Goal: Find specific page/section: Find specific page/section

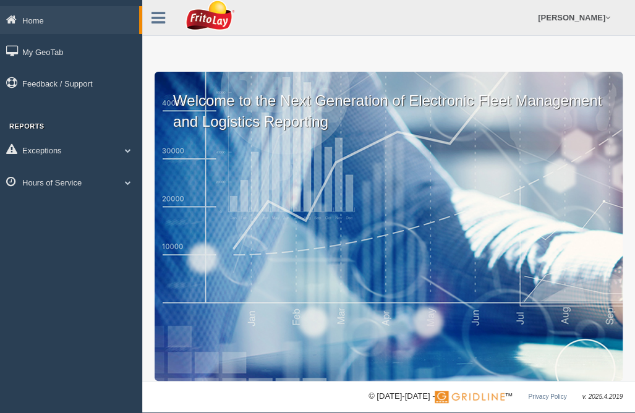
click at [612, 126] on p "Welcome to the Next Generation of Electronic Fleet Management and Logistics Rep…" at bounding box center [389, 102] width 468 height 60
click at [74, 181] on link "Hours of Service" at bounding box center [71, 182] width 142 height 28
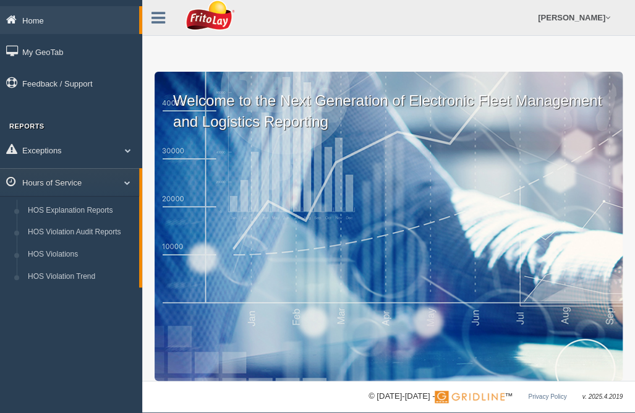
click at [131, 24] on link "Home" at bounding box center [69, 20] width 139 height 28
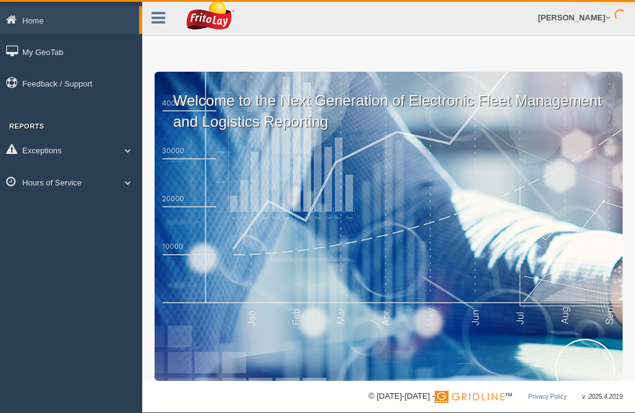
scroll to position [11, 0]
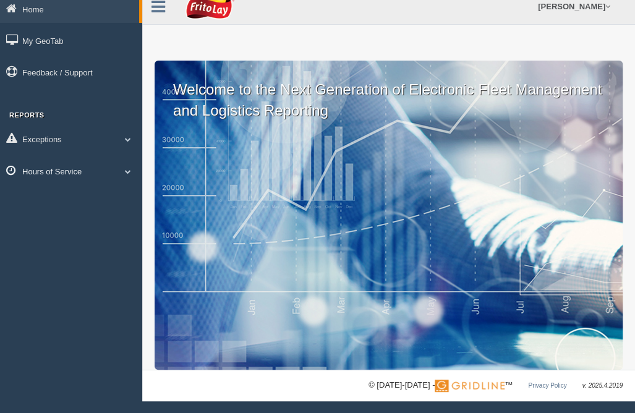
click at [90, 170] on link "Hours of Service" at bounding box center [71, 171] width 142 height 28
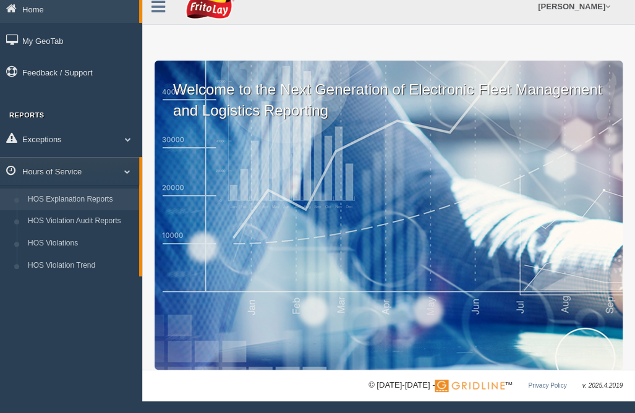
click at [89, 196] on link "HOS Explanation Reports" at bounding box center [80, 200] width 117 height 22
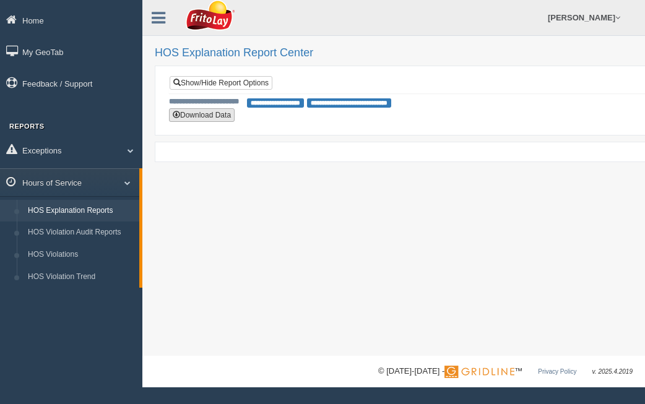
click at [209, 112] on button "Download Data" at bounding box center [202, 115] width 66 height 14
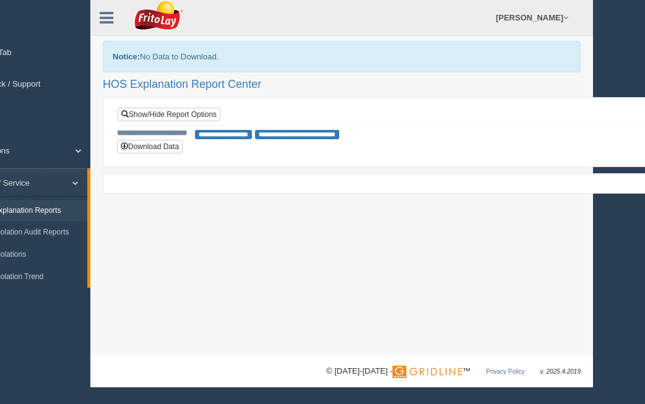
scroll to position [0, 59]
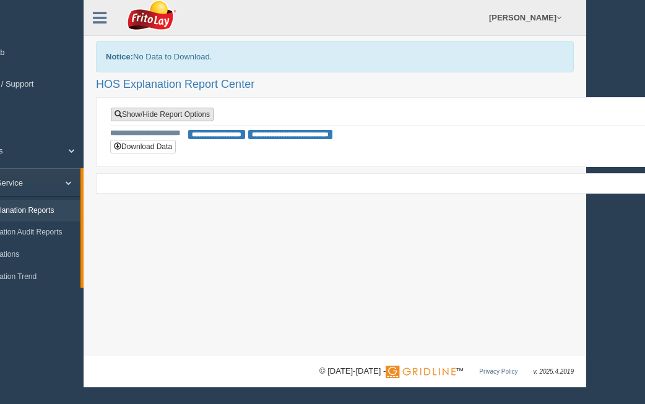
click at [186, 117] on link "Show/Hide Report Options" at bounding box center [162, 115] width 103 height 14
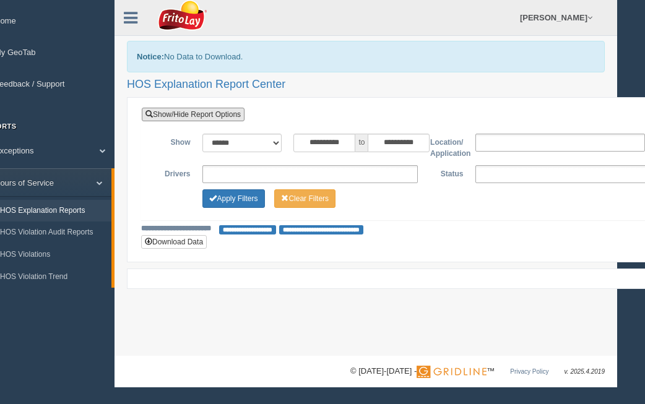
scroll to position [0, 0]
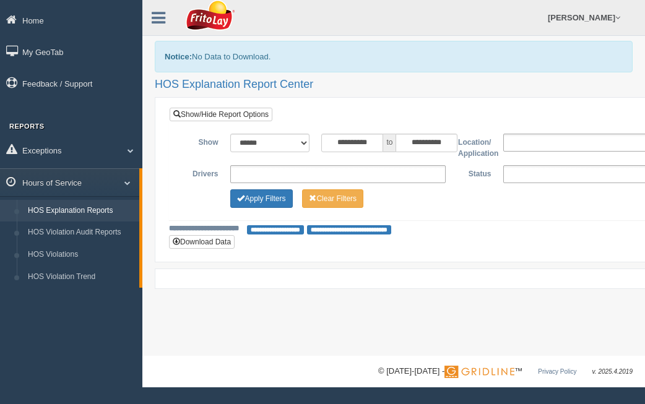
click at [97, 209] on link "HOS Explanation Reports" at bounding box center [80, 211] width 117 height 22
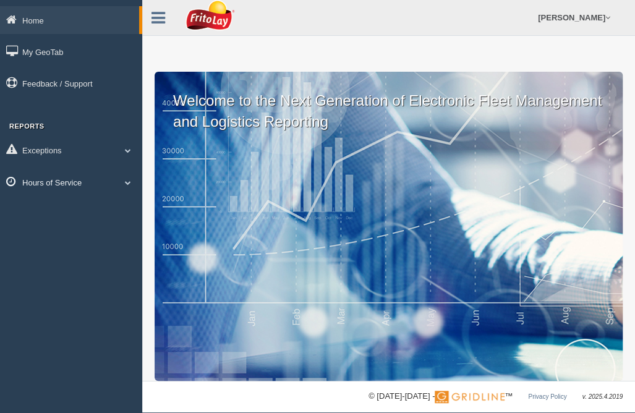
click at [71, 174] on link "Hours of Service" at bounding box center [71, 182] width 142 height 28
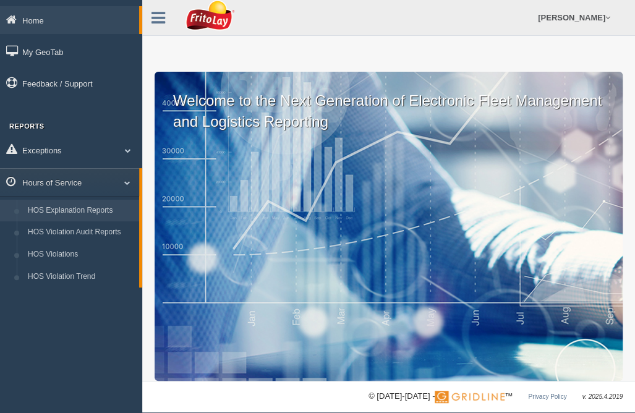
click at [88, 210] on link "HOS Explanation Reports" at bounding box center [80, 211] width 117 height 22
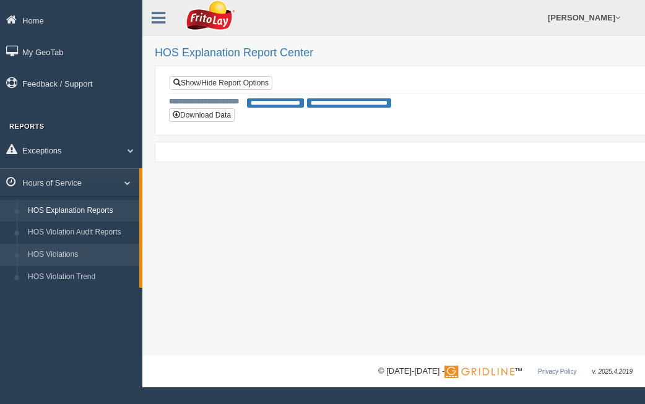
click at [78, 247] on link "HOS Violations" at bounding box center [80, 255] width 117 height 22
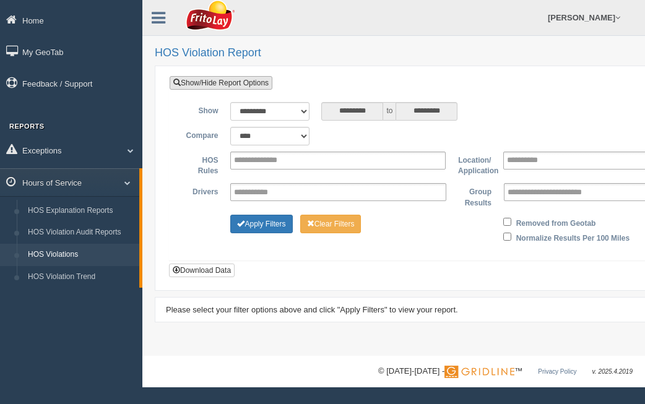
click at [239, 86] on link "Show/Hide Report Options" at bounding box center [221, 83] width 103 height 14
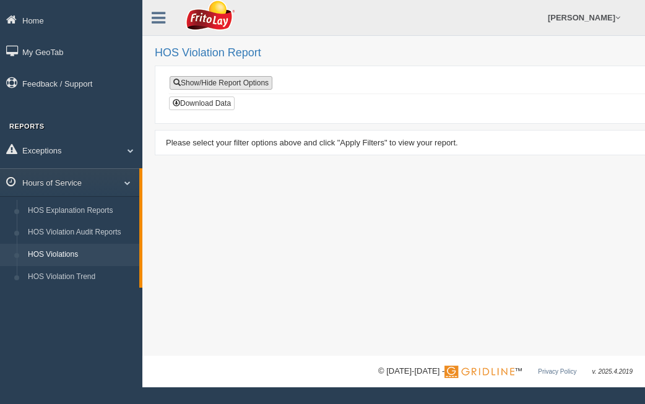
click at [239, 86] on link "Show/Hide Report Options" at bounding box center [221, 83] width 103 height 14
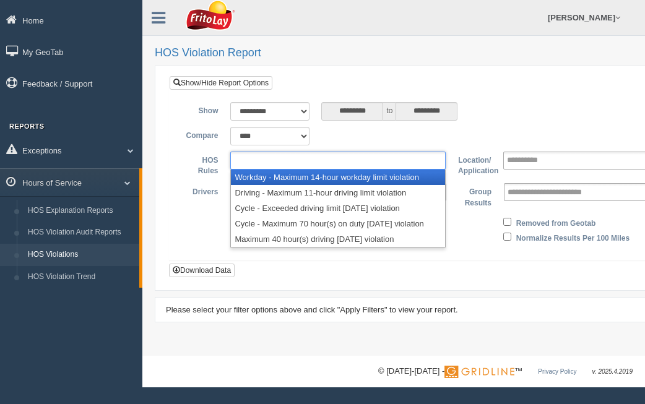
click at [275, 153] on input "text" at bounding box center [264, 160] width 61 height 15
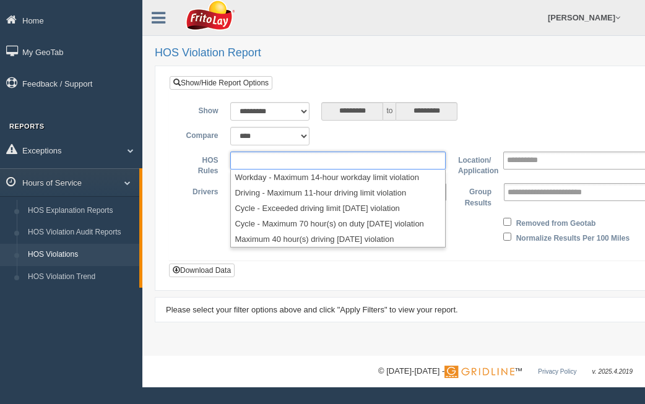
type input "**********"
click at [337, 80] on div "**********" at bounding box center [452, 168] width 564 height 184
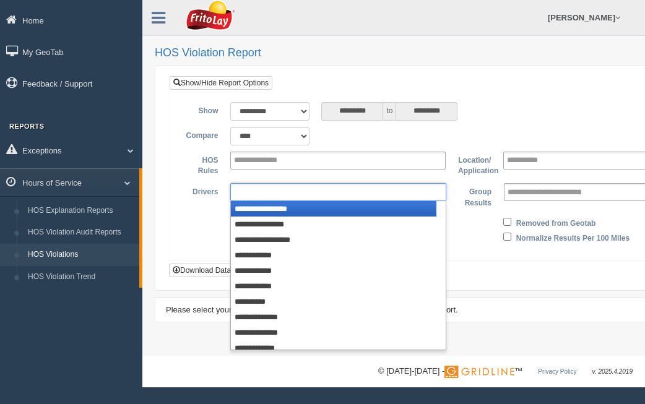
click at [270, 191] on input "text" at bounding box center [260, 191] width 52 height 15
type input "**********"
click at [179, 190] on label "Drivers" at bounding box center [201, 190] width 45 height 15
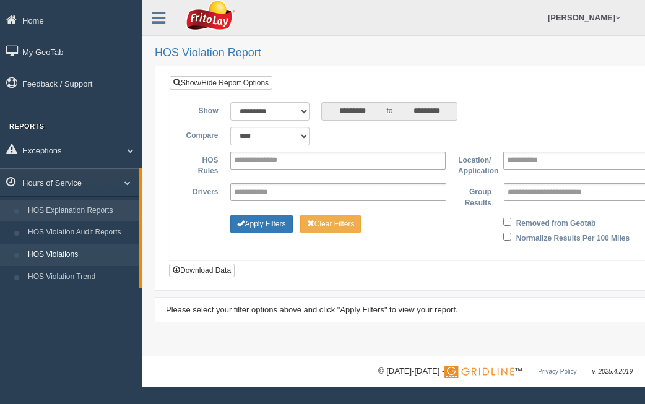
click at [94, 204] on link "HOS Explanation Reports" at bounding box center [80, 211] width 117 height 22
